Goal: Task Accomplishment & Management: Manage account settings

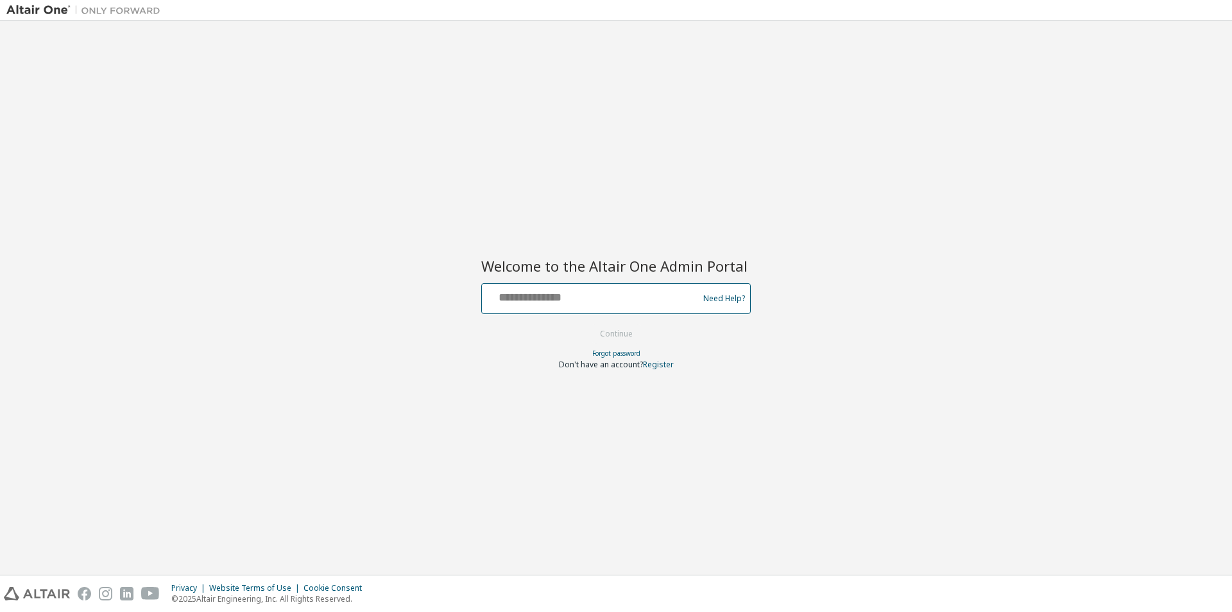
click at [603, 293] on input "text" at bounding box center [592, 295] width 210 height 19
type input "**********"
click at [610, 329] on button "Continue" at bounding box center [617, 333] width 60 height 19
